Goal: Task Accomplishment & Management: Manage account settings

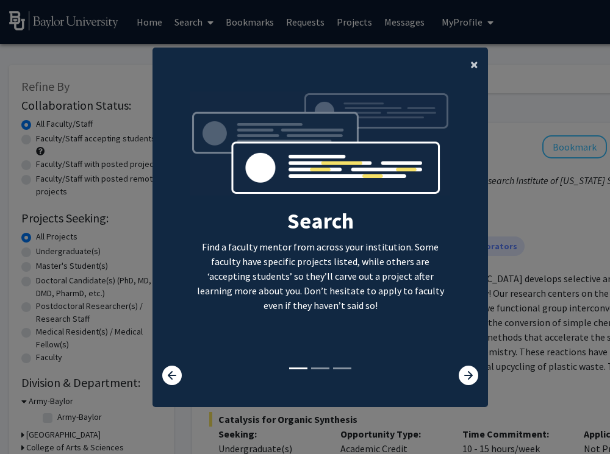
click at [474, 65] on span "×" at bounding box center [474, 64] width 8 height 19
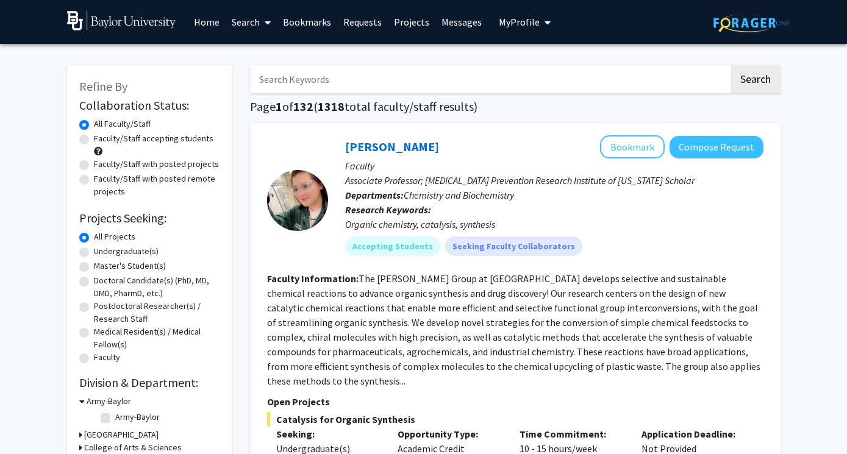
click at [522, 23] on span "My Profile" at bounding box center [519, 22] width 41 height 12
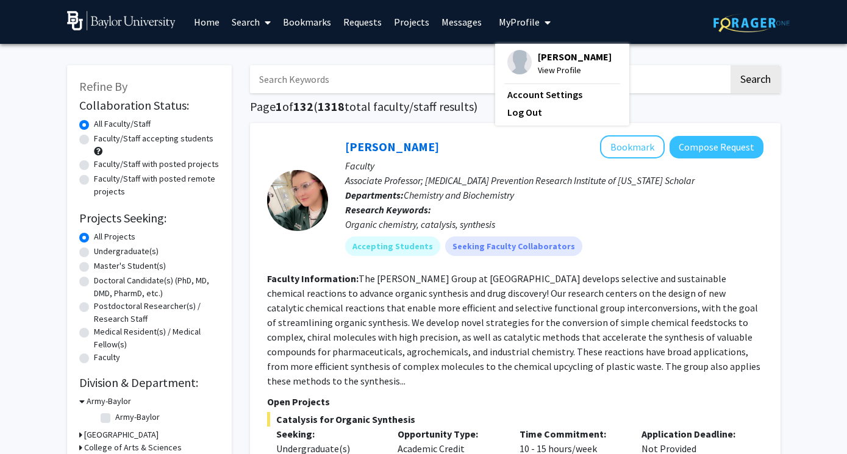
click at [554, 55] on span "[PERSON_NAME]" at bounding box center [575, 56] width 74 height 13
